Goal: Task Accomplishment & Management: Use online tool/utility

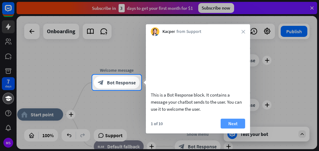
click at [234, 128] on button "Next" at bounding box center [233, 123] width 25 height 10
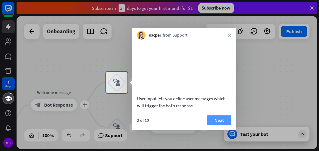
click at [221, 124] on button "Next" at bounding box center [219, 120] width 25 height 10
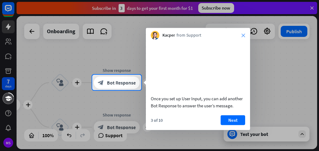
click at [244, 35] on icon "close" at bounding box center [244, 35] width 4 height 4
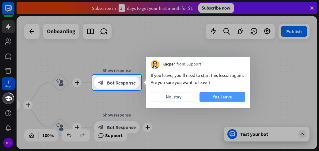
click at [205, 95] on button "Yes, leave" at bounding box center [223, 97] width 46 height 10
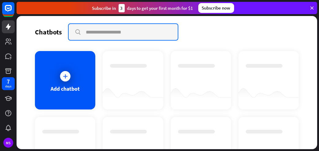
click at [97, 32] on input "text" at bounding box center [123, 32] width 109 height 16
type input "*********"
drag, startPoint x: 114, startPoint y: 32, endPoint x: 27, endPoint y: 34, distance: 86.5
click at [27, 34] on div "Chatbots search ********* close Add chatbot Get started How to start building y…" at bounding box center [167, 82] width 301 height 133
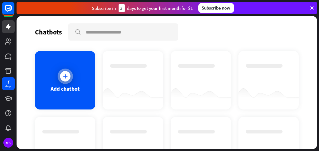
click at [64, 76] on icon at bounding box center [65, 76] width 6 height 6
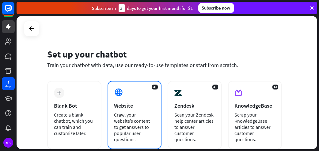
click at [131, 110] on div "AI Website Crawl your website’s content to get answers to popular user question…" at bounding box center [135, 115] width 54 height 68
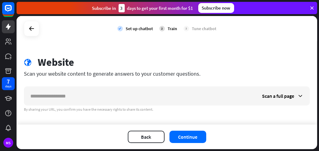
scroll to position [7, 0]
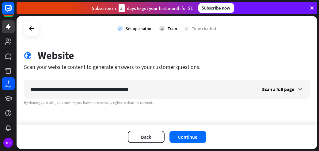
type input "**********"
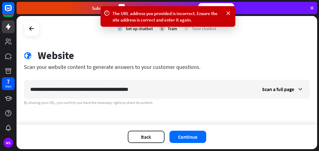
drag, startPoint x: 151, startPoint y: 90, endPoint x: 0, endPoint y: 99, distance: 150.8
click at [0, 99] on div "7 days MS The URL address you provided is incorrect. Ensure the site address is…" at bounding box center [159, 75] width 319 height 151
click at [297, 86] on icon at bounding box center [300, 89] width 6 height 6
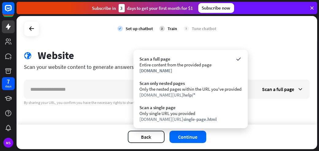
click at [272, 138] on div "Back Continue" at bounding box center [167, 136] width 301 height 25
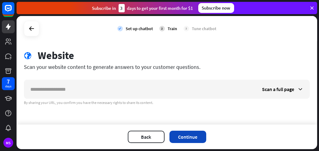
click at [182, 135] on button "Continue" at bounding box center [188, 136] width 37 height 12
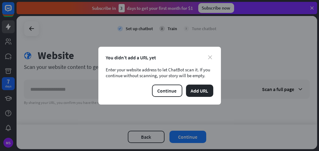
click at [211, 58] on icon "close" at bounding box center [211, 57] width 4 height 4
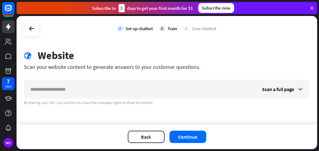
click at [145, 143] on div "Back Continue" at bounding box center [167, 136] width 301 height 25
click at [143, 140] on button "Back" at bounding box center [146, 136] width 37 height 12
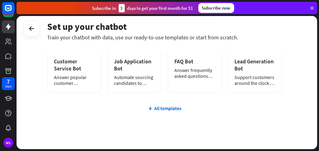
scroll to position [0, 0]
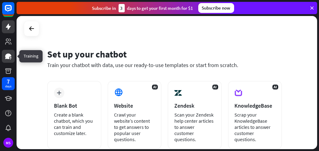
click at [10, 53] on icon at bounding box center [8, 55] width 7 height 7
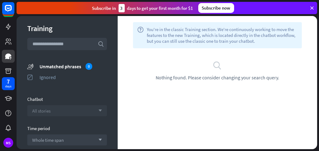
click at [97, 110] on icon "arrow_down" at bounding box center [98, 111] width 7 height 4
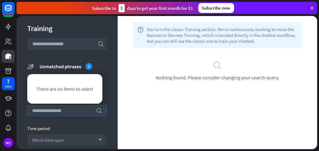
click at [83, 91] on span "There are no items to select" at bounding box center [64, 89] width 57 height 6
click at [188, 74] on span "Nothing found. Please consider changing your search query." at bounding box center [218, 77] width 124 height 6
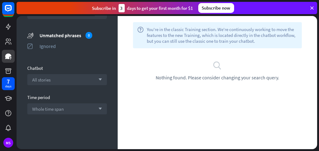
scroll to position [32, 0]
click at [313, 8] on icon at bounding box center [312, 8] width 6 height 6
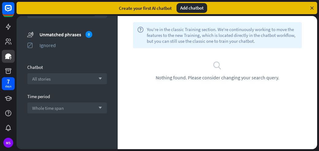
click at [190, 5] on div "Add chatbot" at bounding box center [192, 8] width 31 height 10
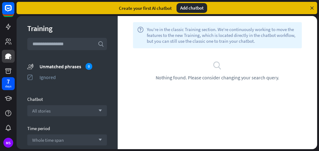
click at [73, 44] on input "text" at bounding box center [67, 44] width 80 height 12
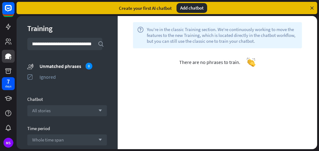
scroll to position [0, 10]
type input "**********"
click at [314, 6] on div "Create your first AI chatbot Add chatbot" at bounding box center [167, 8] width 301 height 12
click at [313, 7] on icon at bounding box center [312, 8] width 6 height 6
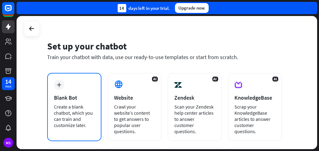
scroll to position [31, 0]
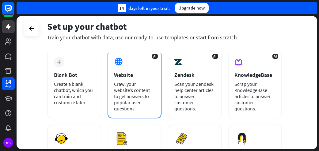
click at [138, 89] on div "Crawl your website’s content to get answers to popular user questions." at bounding box center [134, 96] width 41 height 31
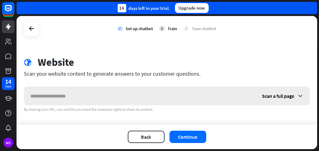
scroll to position [7, 0]
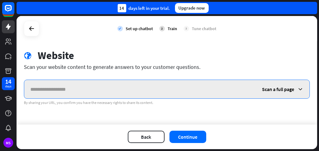
click at [75, 88] on input "text" at bounding box center [140, 89] width 232 height 18
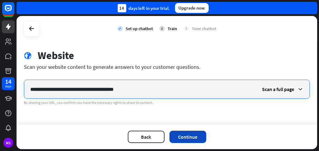
type input "**********"
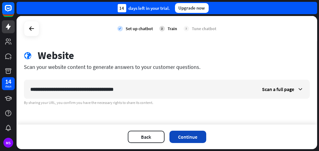
click at [191, 136] on button "Continue" at bounding box center [188, 136] width 37 height 12
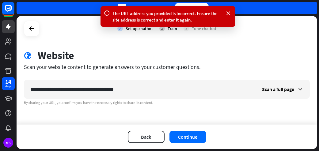
drag, startPoint x: 229, startPoint y: 11, endPoint x: 220, endPoint y: 27, distance: 18.3
click at [228, 12] on icon at bounding box center [229, 13] width 6 height 6
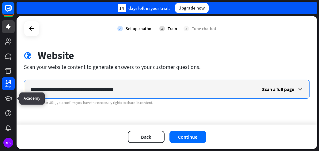
drag, startPoint x: 138, startPoint y: 89, endPoint x: 0, endPoint y: 104, distance: 138.5
click at [0, 104] on div "**********" at bounding box center [159, 75] width 319 height 151
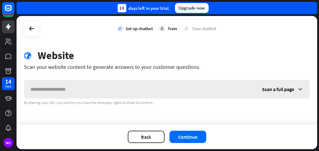
click at [297, 86] on icon at bounding box center [300, 89] width 6 height 6
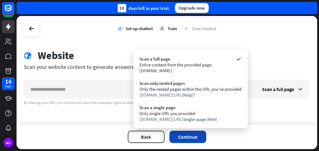
click at [190, 138] on button "Continue" at bounding box center [188, 136] width 37 height 12
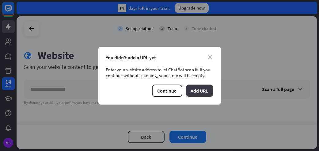
click at [201, 87] on button "Add URL" at bounding box center [199, 90] width 27 height 12
